Goal: Task Accomplishment & Management: Manage account settings

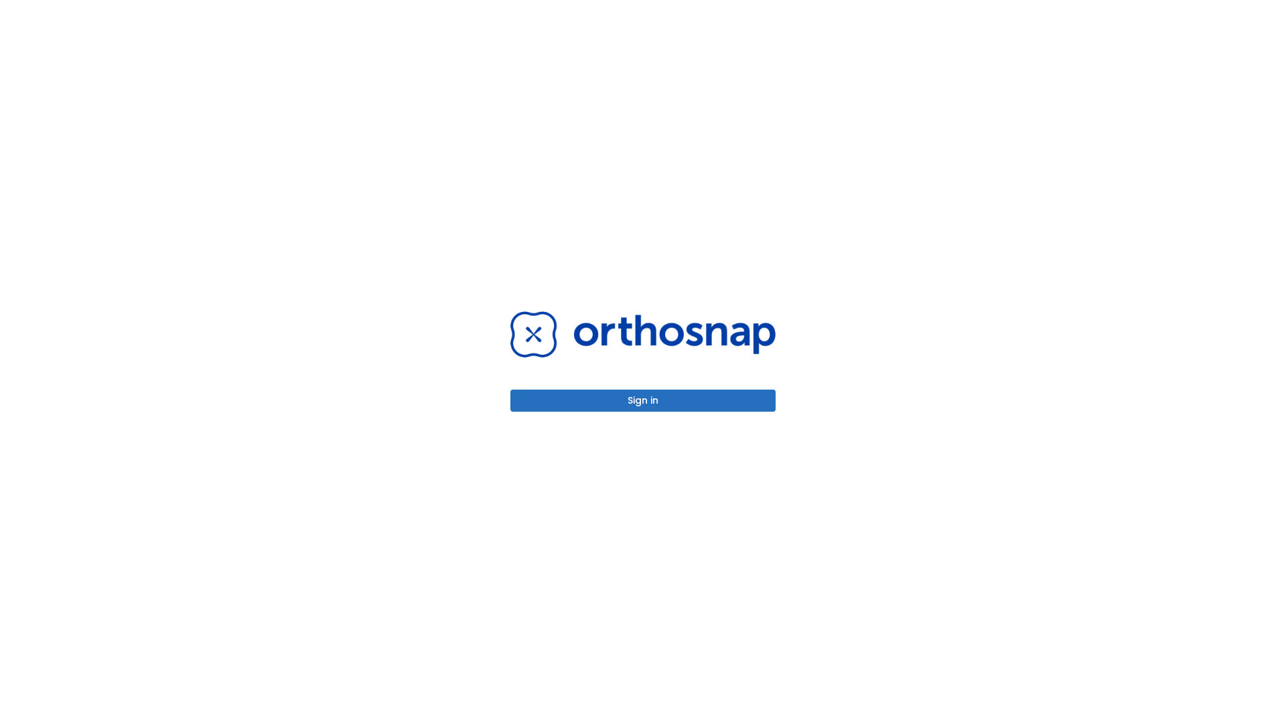
click at [643, 401] on button "Sign in" at bounding box center [642, 401] width 265 height 22
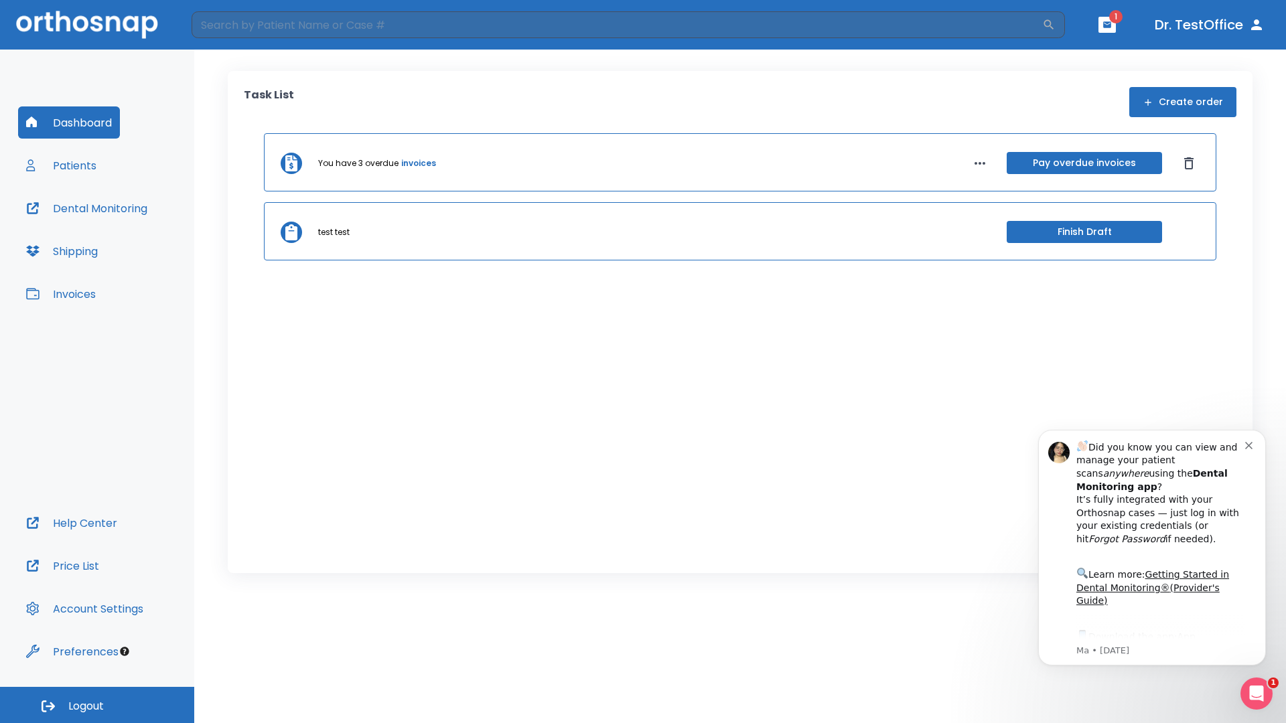
click at [97, 705] on span "Logout" at bounding box center [85, 706] width 35 height 15
